Goal: Information Seeking & Learning: Learn about a topic

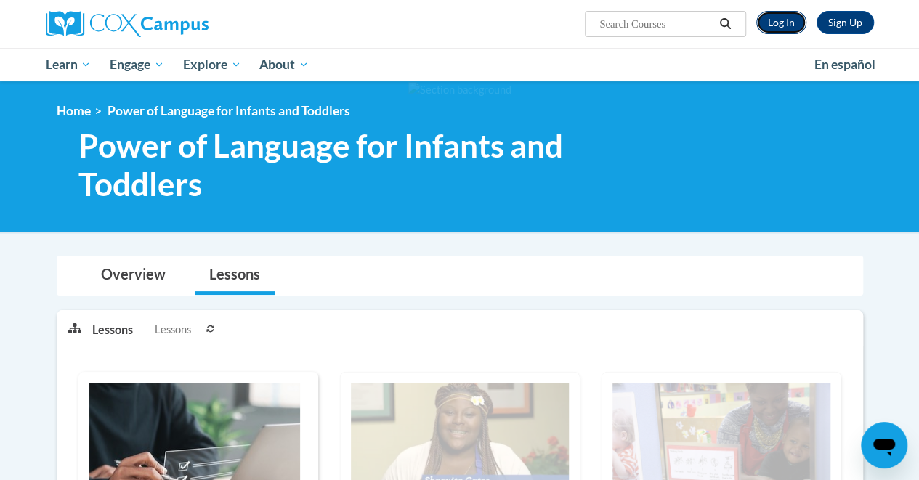
click at [777, 21] on link "Log In" at bounding box center [782, 22] width 50 height 23
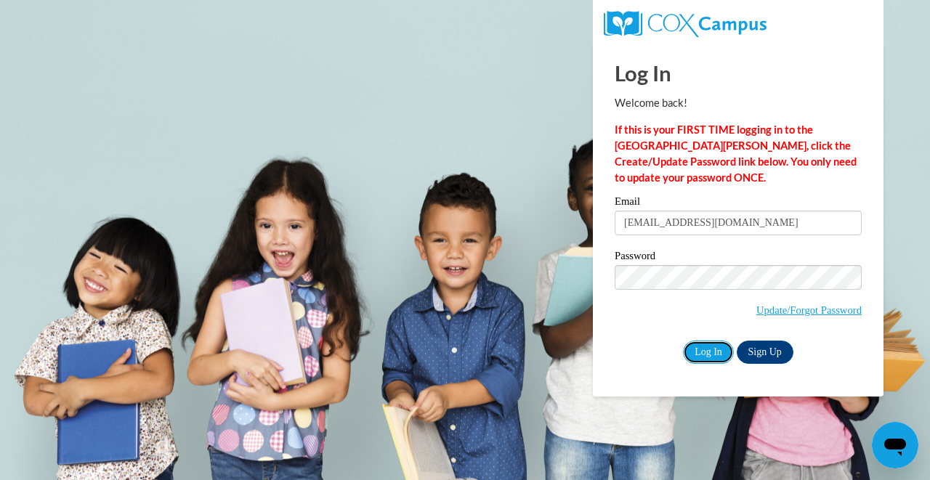
click at [709, 349] on input "Log In" at bounding box center [708, 352] width 51 height 23
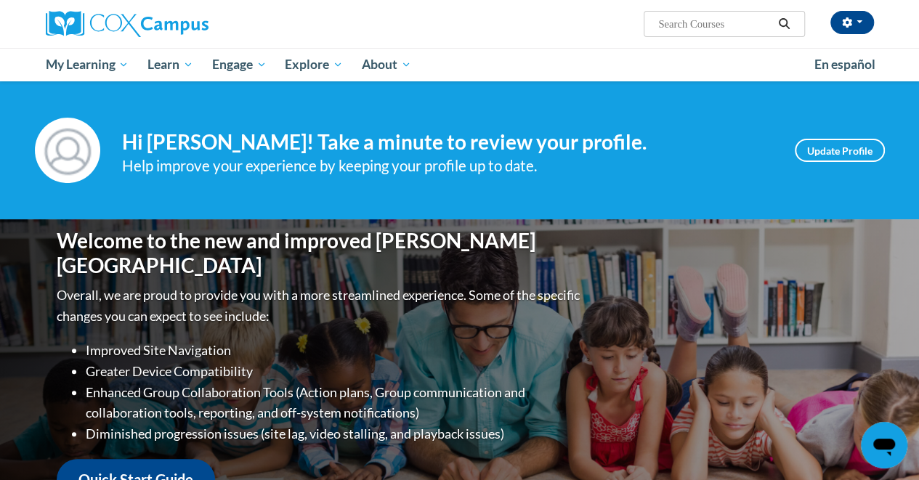
drag, startPoint x: 0, startPoint y: 0, endPoint x: 652, endPoint y: 241, distance: 695.2
click at [652, 241] on div "Welcome to the new and improved Cox Campus Overall, we are proud to provide you…" at bounding box center [460, 365] width 850 height 291
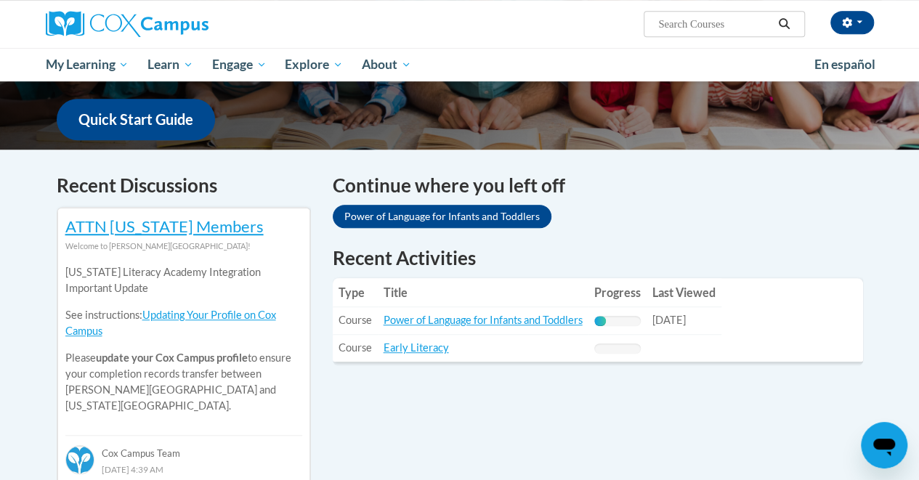
scroll to position [369, 0]
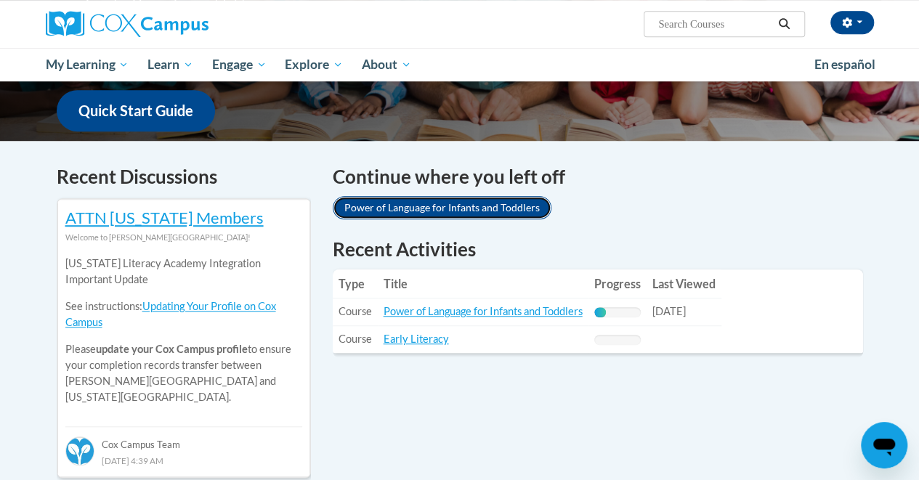
click at [472, 208] on link "Power of Language for Infants and Toddlers" at bounding box center [442, 207] width 219 height 23
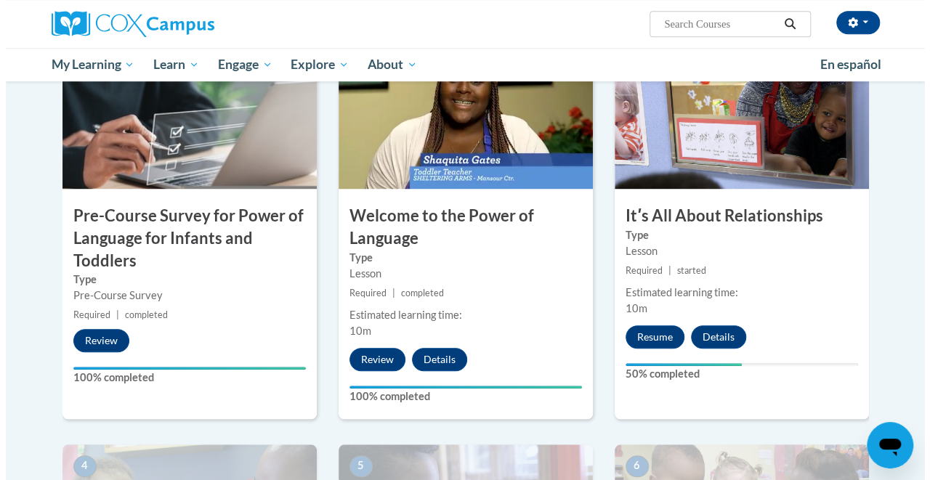
scroll to position [385, 0]
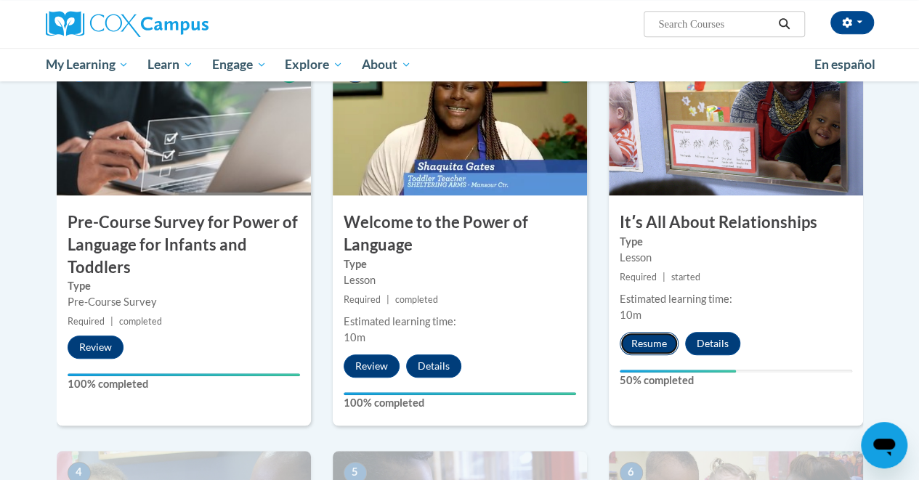
click at [646, 342] on button "Resume" at bounding box center [649, 343] width 59 height 23
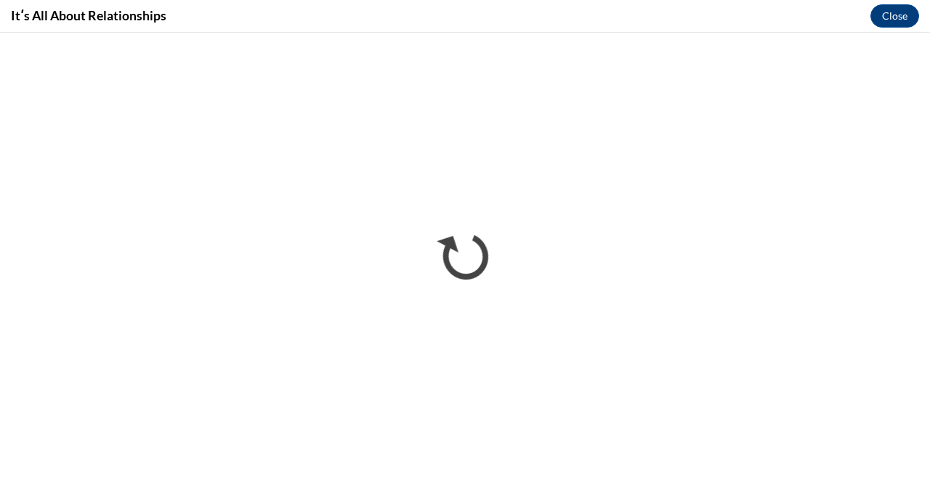
scroll to position [0, 0]
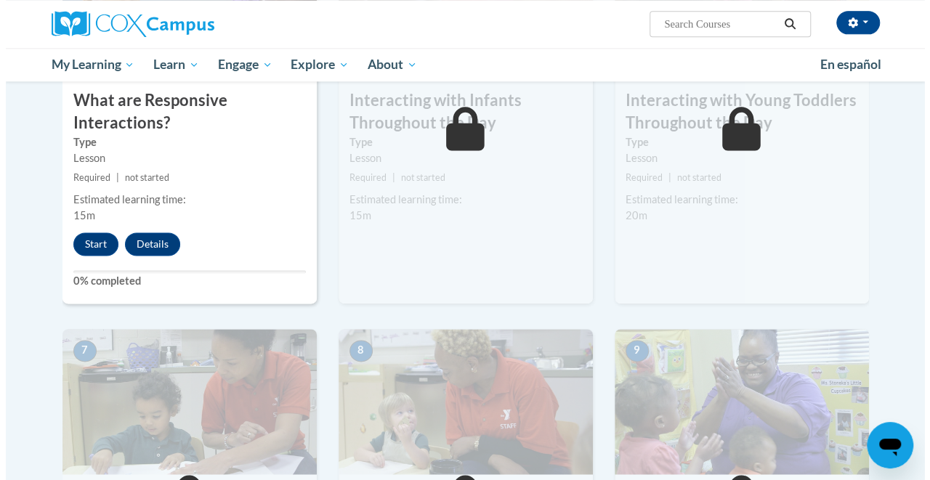
scroll to position [910, 0]
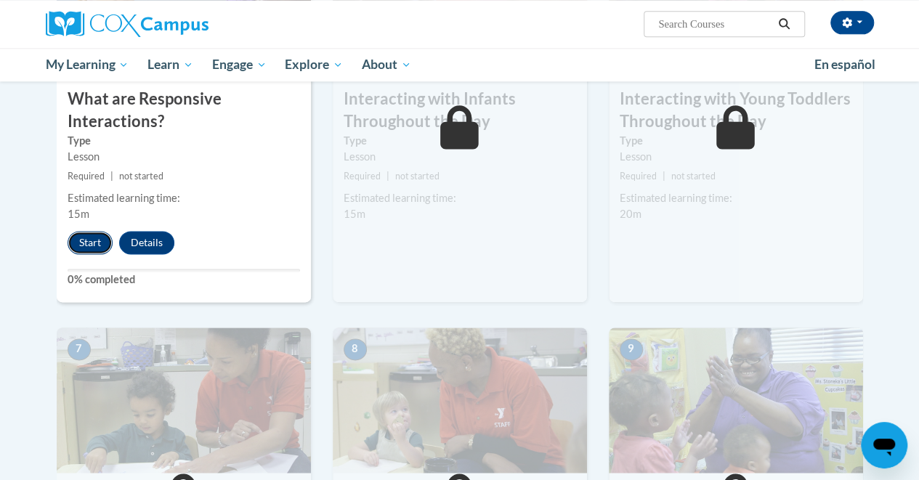
click at [84, 235] on button "Start" at bounding box center [90, 242] width 45 height 23
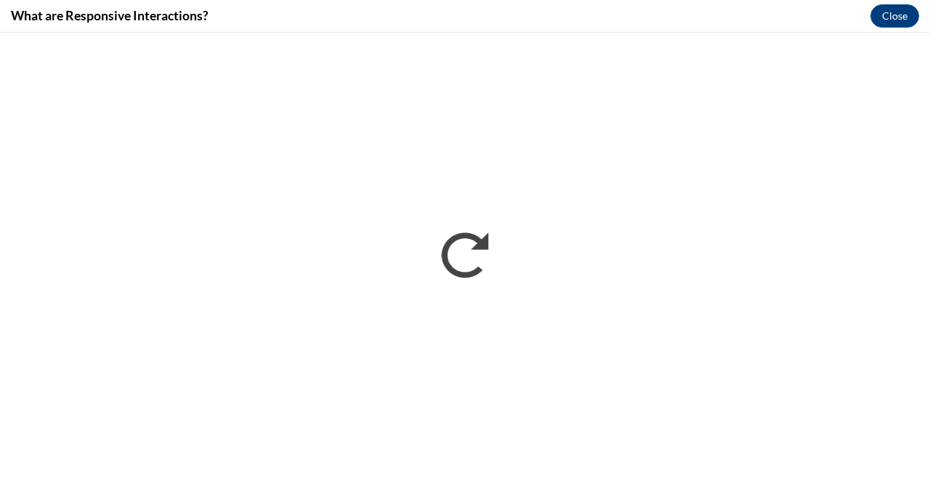
scroll to position [0, 0]
